Goal: Task Accomplishment & Management: Use online tool/utility

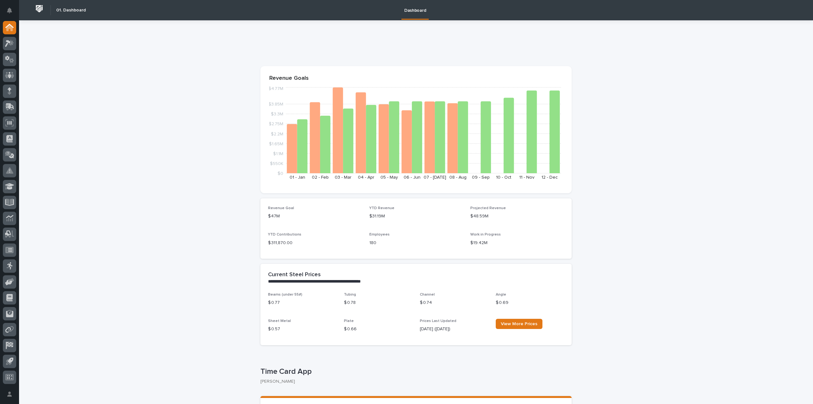
scroll to position [127, 0]
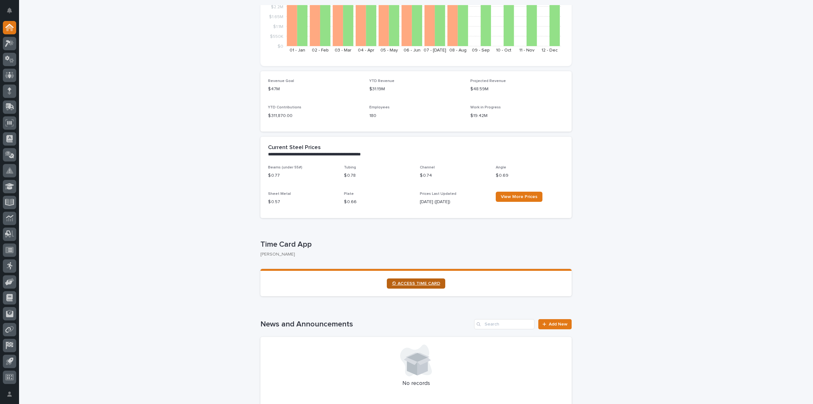
click at [415, 285] on span "⏲ ACCESS TIME CARD" at bounding box center [416, 283] width 48 height 4
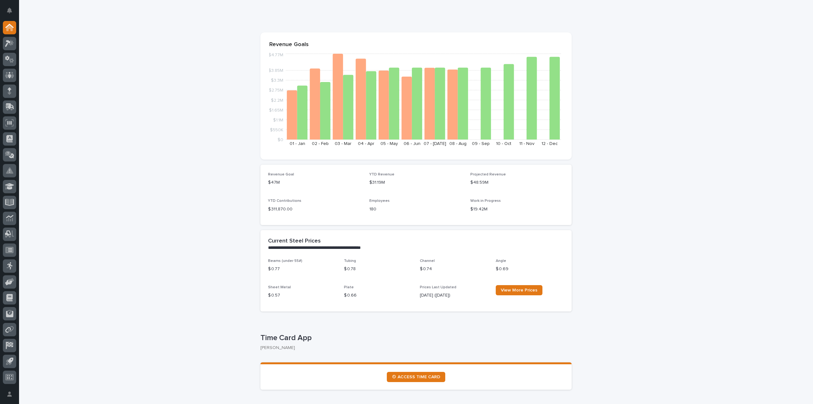
scroll to position [0, 0]
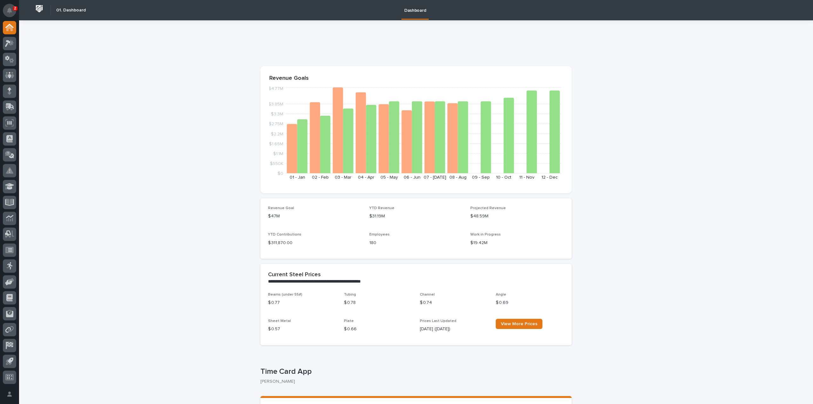
click at [9, 7] on button "Notifications" at bounding box center [9, 10] width 13 height 13
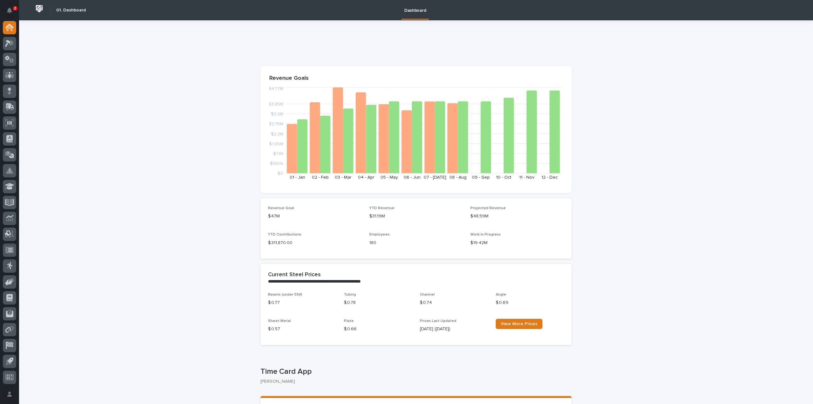
click at [16, 8] on div "2" at bounding box center [15, 8] width 4 height 4
click at [13, 10] on div "2" at bounding box center [15, 8] width 4 height 4
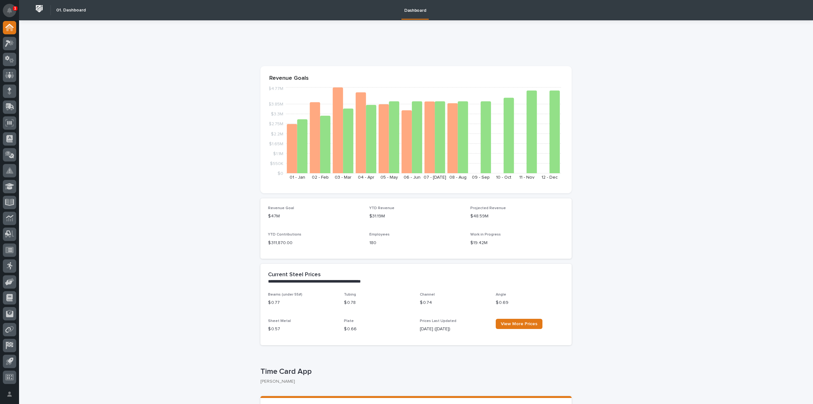
click at [8, 11] on icon "Notifications" at bounding box center [9, 11] width 5 height 6
click at [8, 109] on icon at bounding box center [9, 108] width 8 height 6
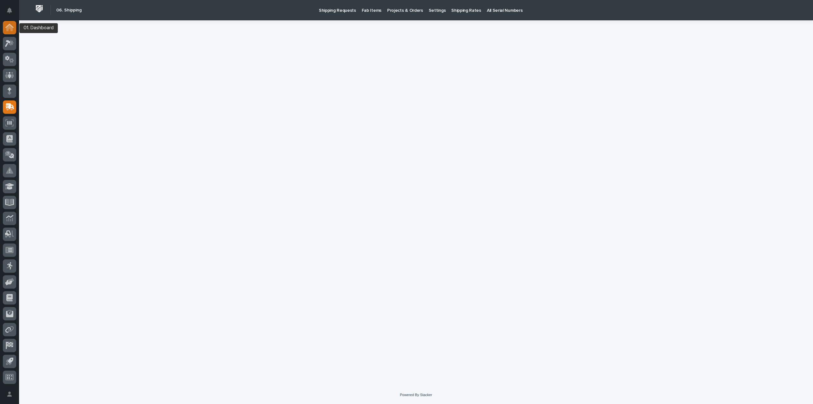
click at [8, 27] on icon at bounding box center [9, 28] width 6 height 6
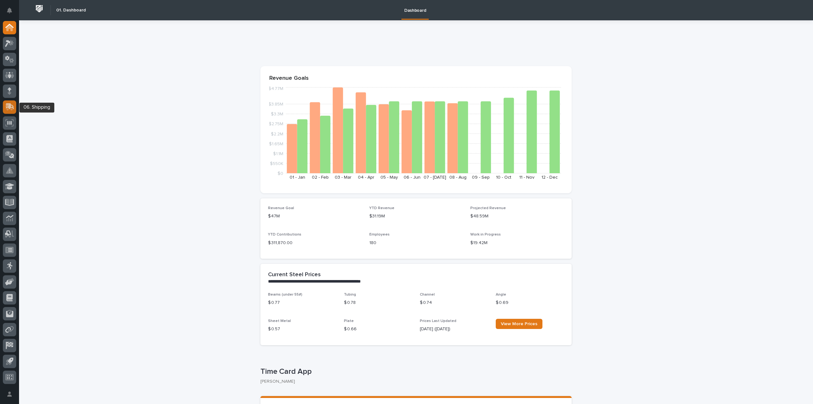
click at [8, 107] on icon at bounding box center [10, 106] width 8 height 6
